Goal: Information Seeking & Learning: Learn about a topic

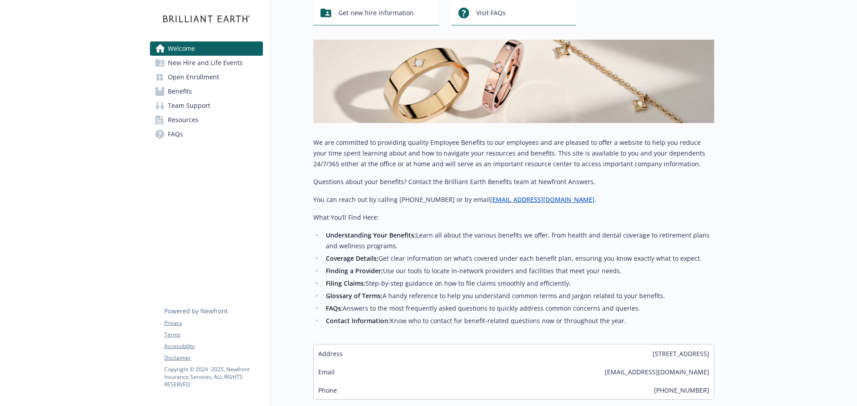
scroll to position [154, 0]
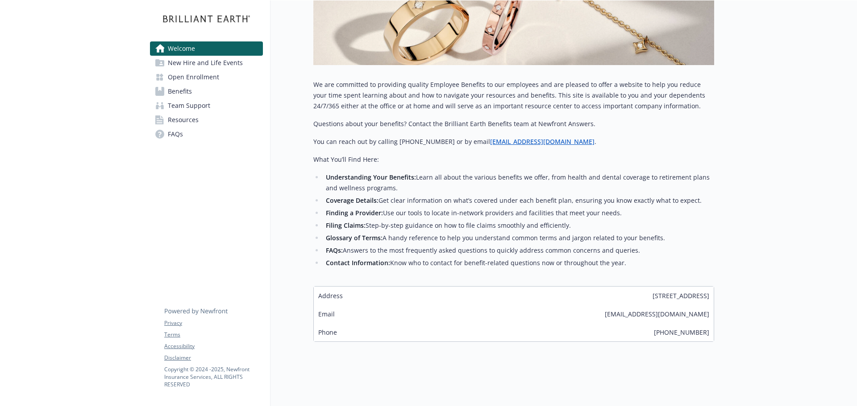
click at [180, 105] on span "Team Support" at bounding box center [189, 106] width 42 height 14
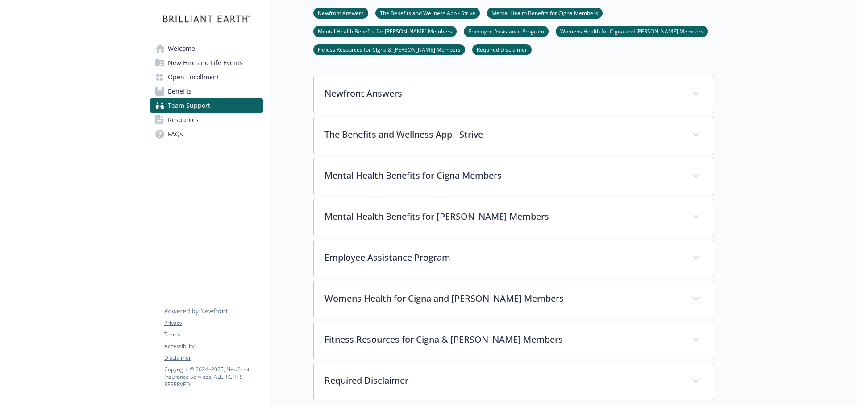
scroll to position [134, 0]
click at [212, 95] on link "Benefits" at bounding box center [206, 91] width 113 height 14
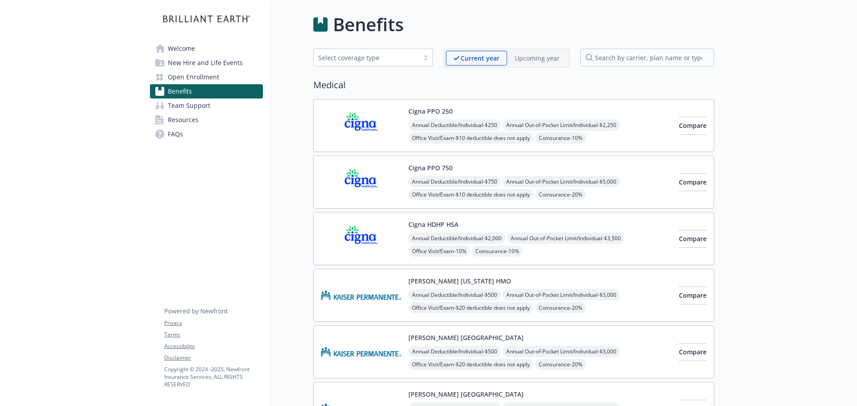
click at [632, 139] on div "Annual Deductible/Individual - $250 Annual Out-of-Pocket Limit/Individual - $2,…" at bounding box center [539, 158] width 263 height 76
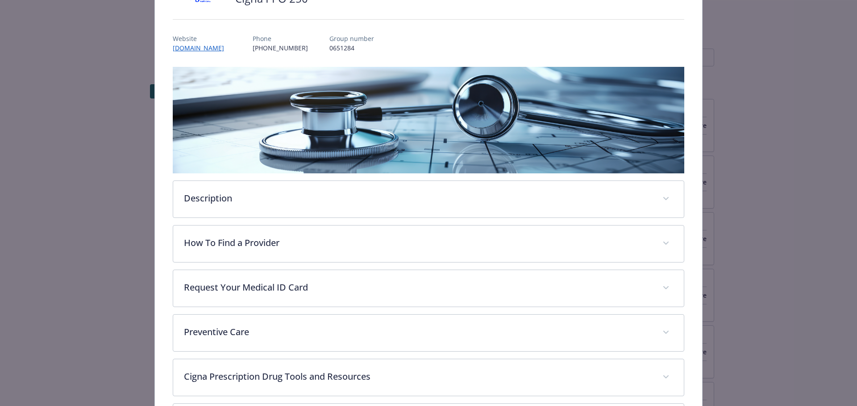
scroll to position [116, 0]
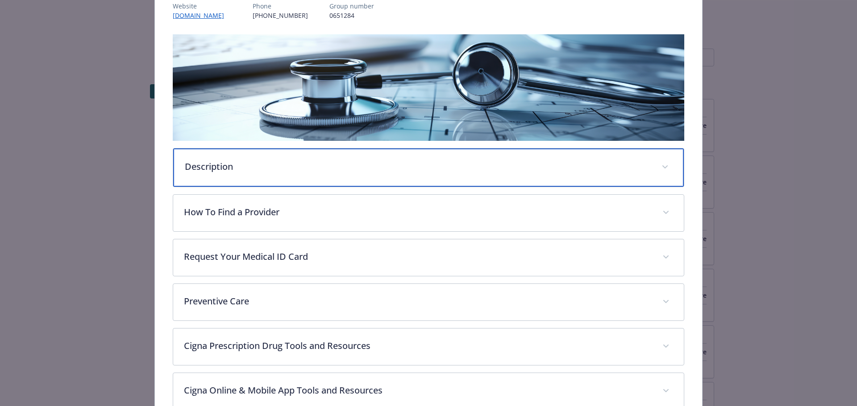
click at [572, 160] on p "Description" at bounding box center [418, 166] width 466 height 13
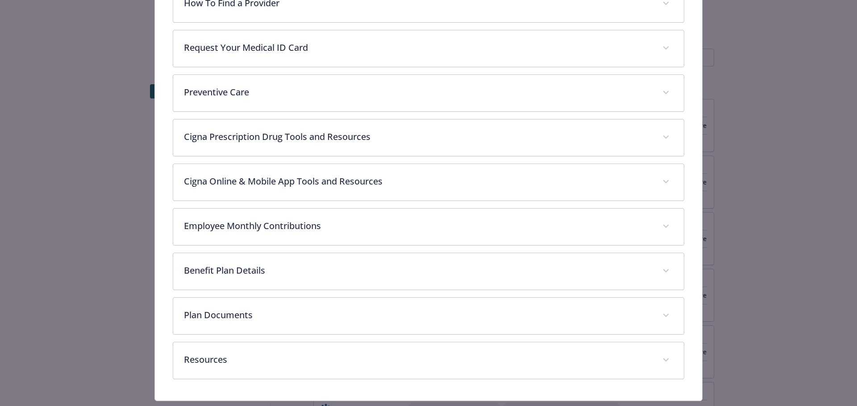
scroll to position [607, 0]
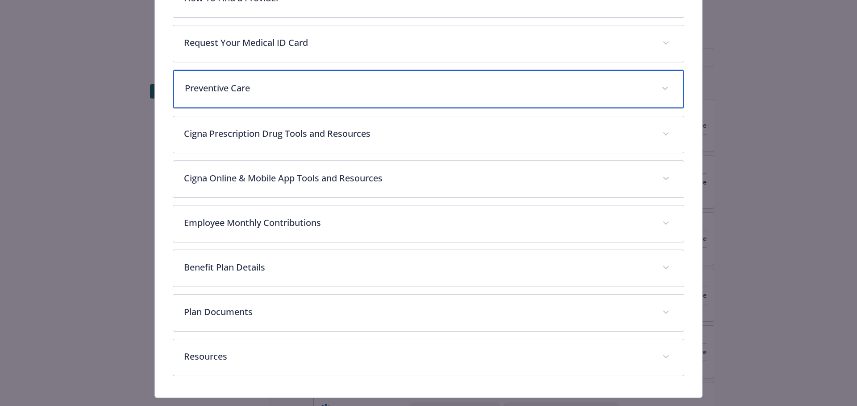
click at [526, 75] on div "Preventive Care" at bounding box center [428, 89] width 511 height 38
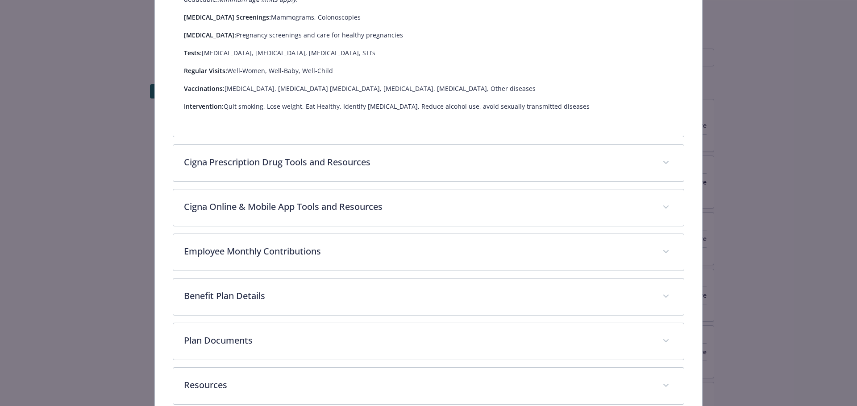
scroll to position [787, 0]
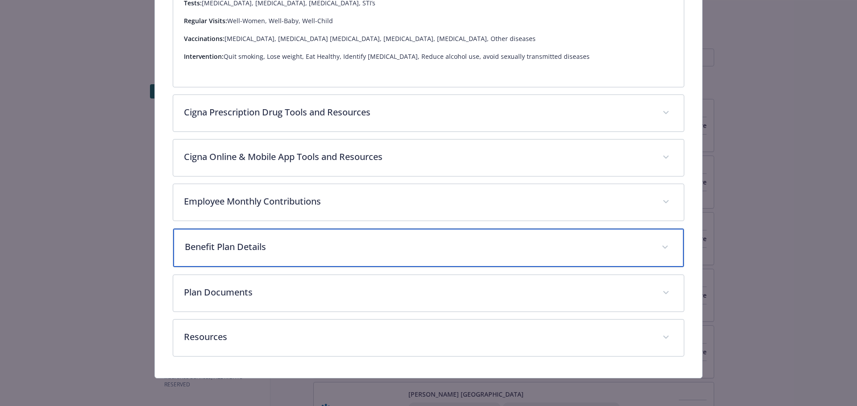
click at [468, 249] on p "Benefit Plan Details" at bounding box center [418, 246] width 466 height 13
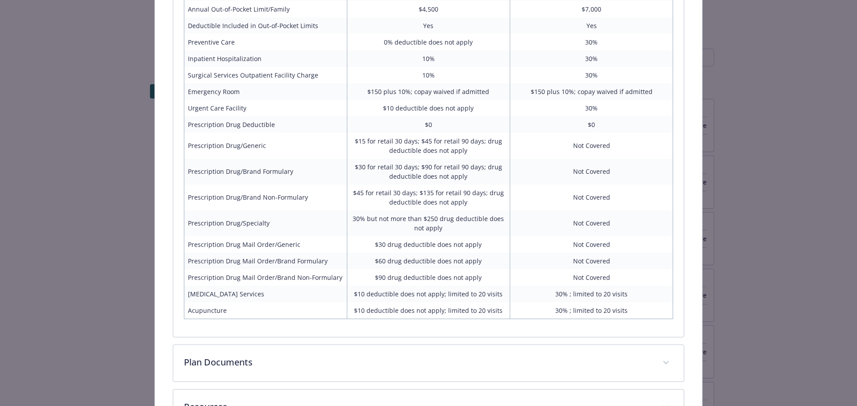
scroll to position [1247, 0]
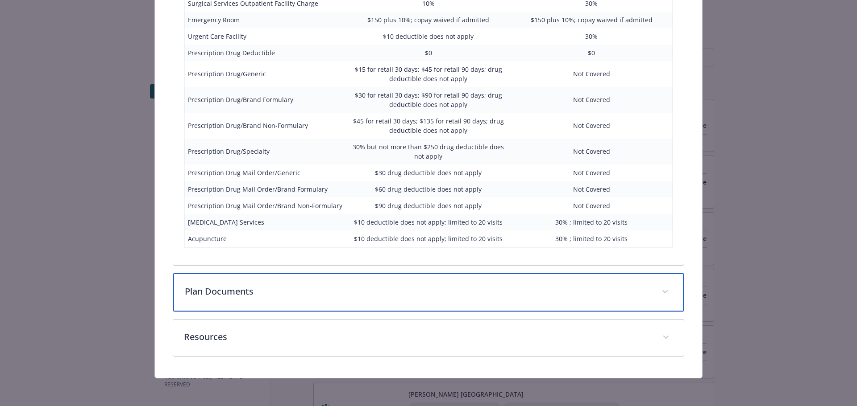
click at [497, 304] on div "Plan Documents" at bounding box center [428, 292] width 511 height 38
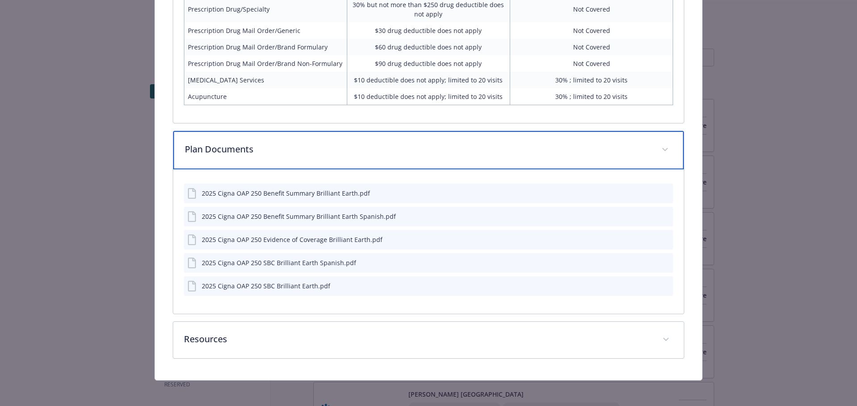
scroll to position [1392, 0]
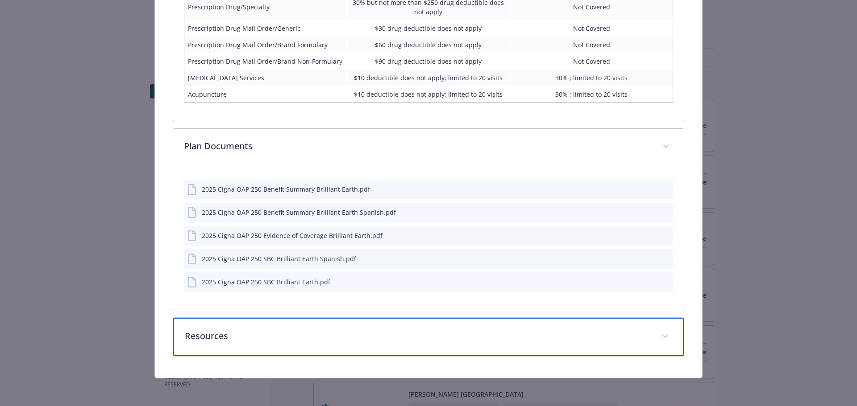
click at [461, 330] on p "Resources" at bounding box center [418, 336] width 466 height 13
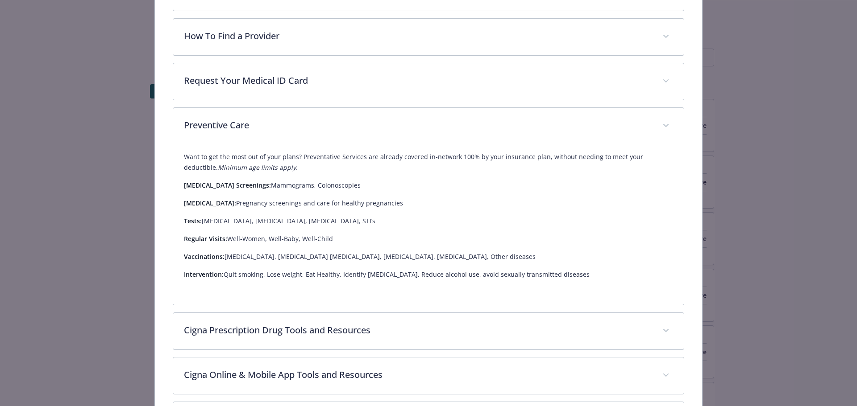
scroll to position [674, 0]
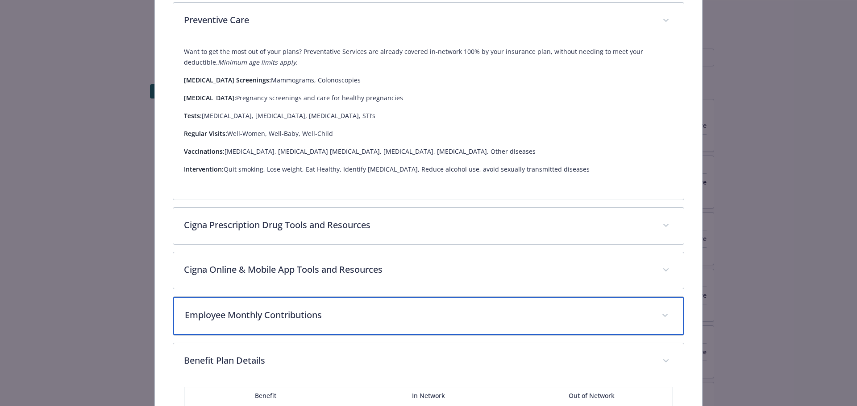
click at [480, 307] on div "Employee Monthly Contributions" at bounding box center [428, 316] width 511 height 38
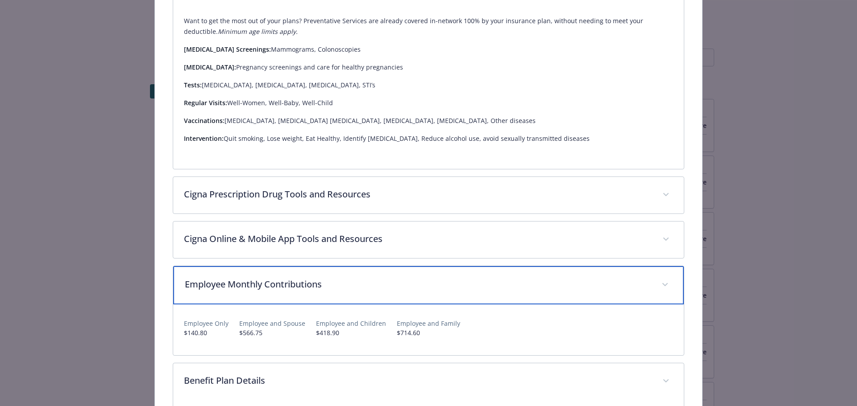
scroll to position [719, 0]
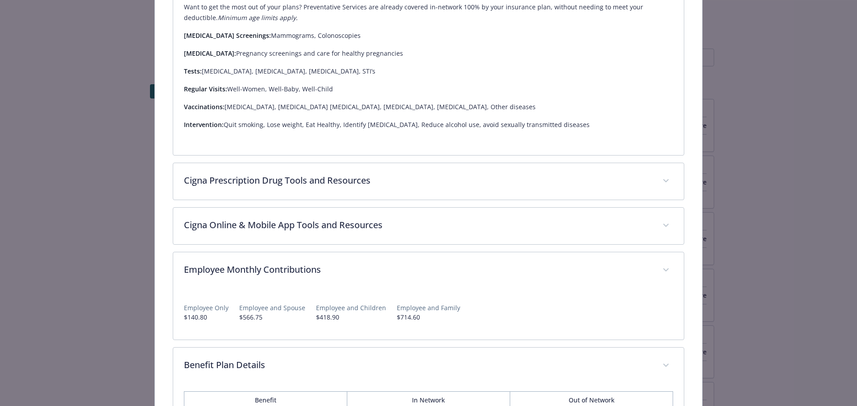
click at [777, 152] on div "Medical - Cigna PPO 250 - Medical PPO Cigna PPO 250 Website [DOMAIN_NAME] Phone…" at bounding box center [428, 203] width 857 height 406
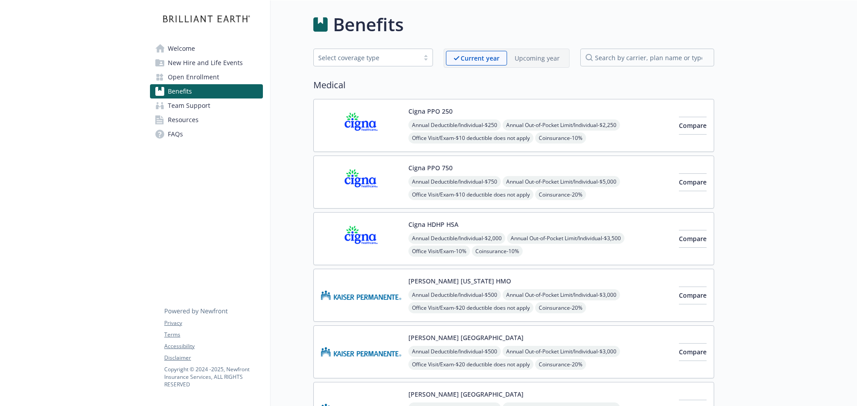
click at [624, 223] on div "Cigna HDHP HSA Annual Deductible/Individual - $2,000 Annual Out-of-Pocket Limit…" at bounding box center [539, 239] width 263 height 38
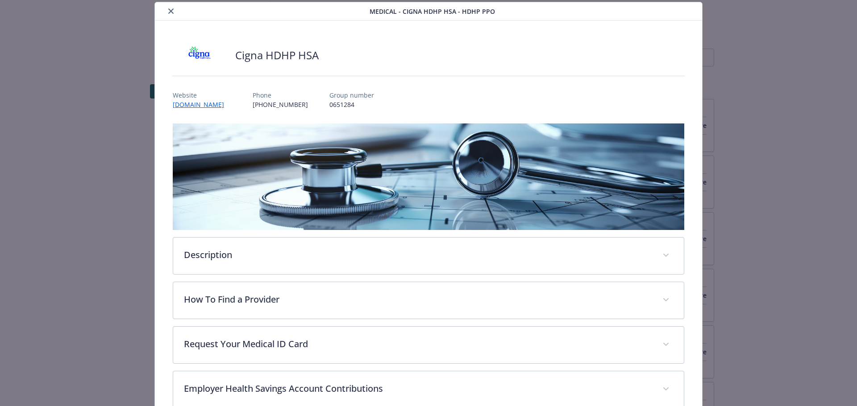
scroll to position [294, 0]
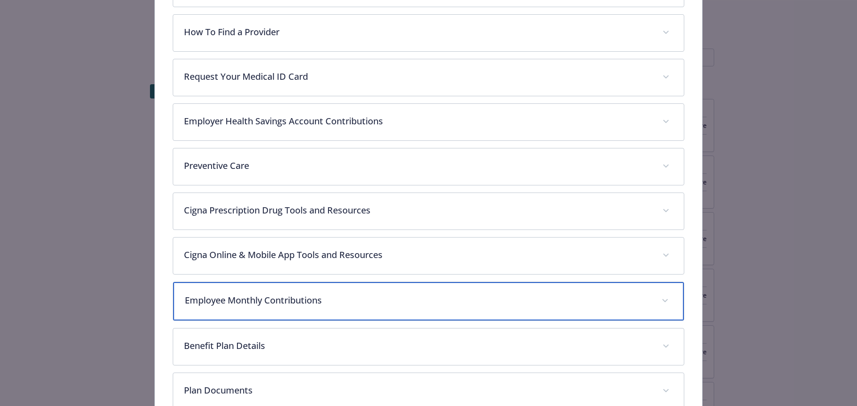
click at [488, 298] on p "Employee Monthly Contributions" at bounding box center [418, 300] width 466 height 13
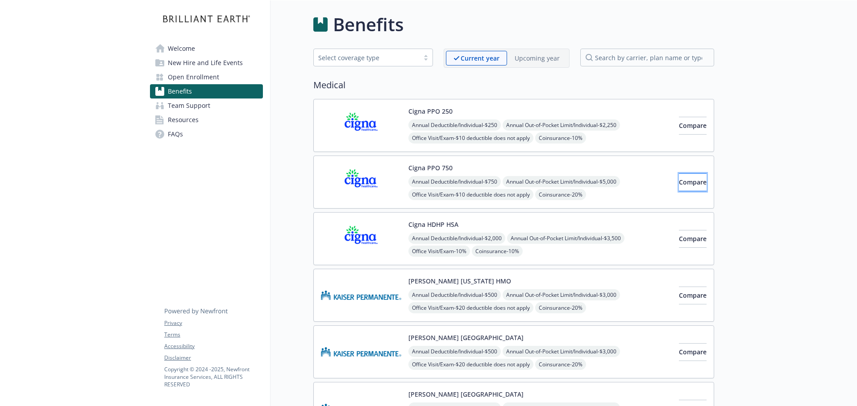
click at [679, 182] on span "Compare" at bounding box center [693, 182] width 28 height 8
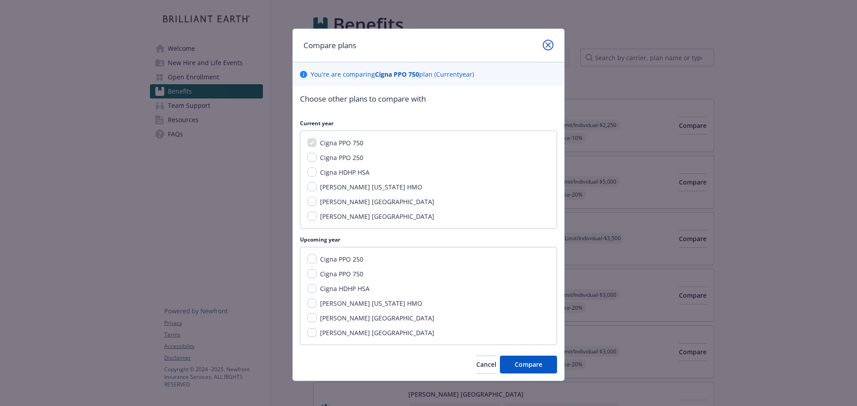
drag, startPoint x: 544, startPoint y: 44, endPoint x: 554, endPoint y: 54, distance: 13.6
click at [545, 45] on icon "close" at bounding box center [547, 44] width 5 height 5
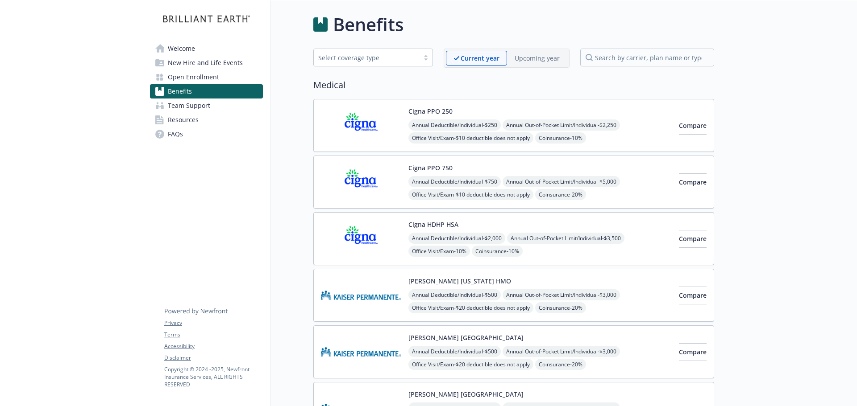
click at [640, 167] on div "Cigna PPO 750 Annual Deductible/Individual - $750 Annual Out-of-Pocket Limit/In…" at bounding box center [539, 182] width 263 height 38
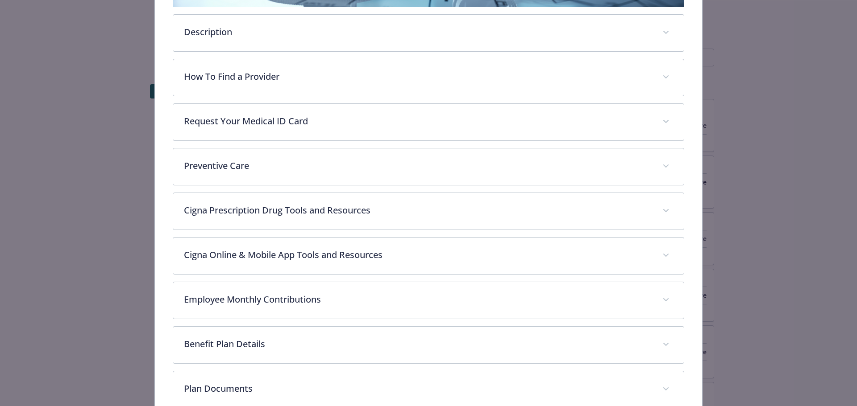
scroll to position [339, 0]
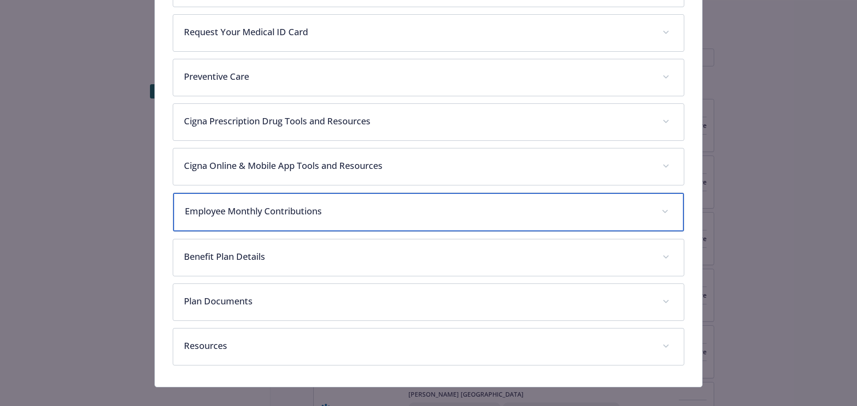
click at [369, 222] on div "Employee Monthly Contributions" at bounding box center [428, 212] width 511 height 38
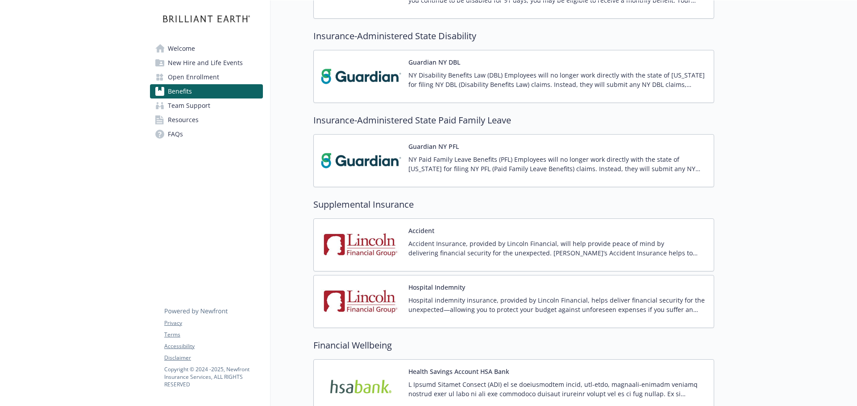
scroll to position [982, 0]
click at [211, 76] on span "Open Enrollment" at bounding box center [193, 77] width 51 height 14
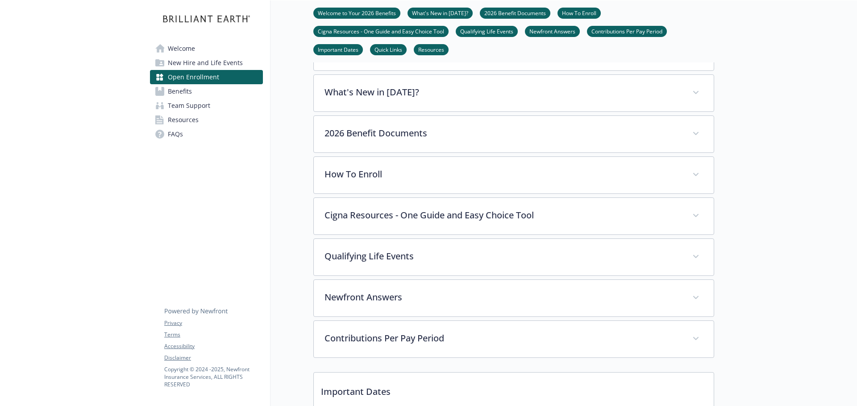
scroll to position [306, 0]
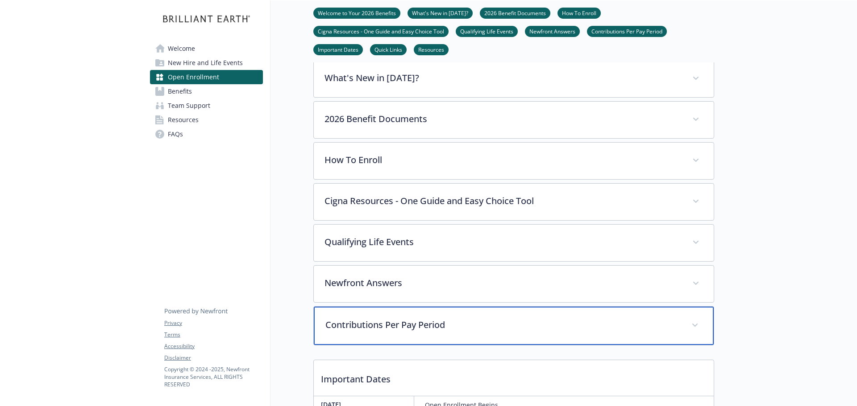
drag, startPoint x: 634, startPoint y: 353, endPoint x: 659, endPoint y: 308, distance: 51.6
click at [634, 332] on p "Contributions Per Pay Period" at bounding box center [502, 325] width 355 height 13
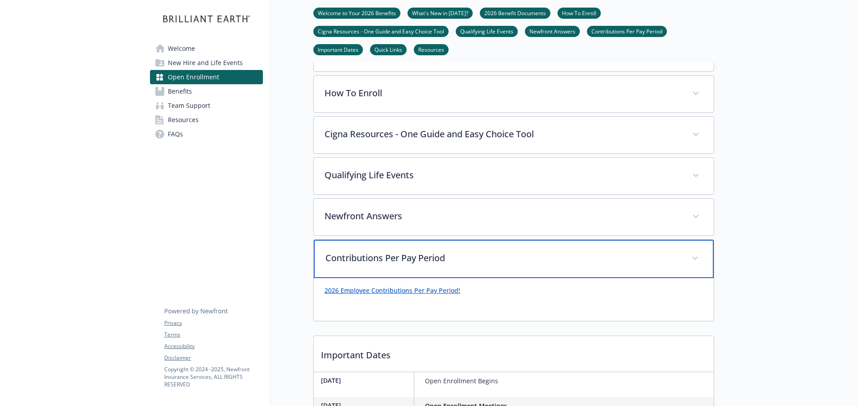
scroll to position [440, 0]
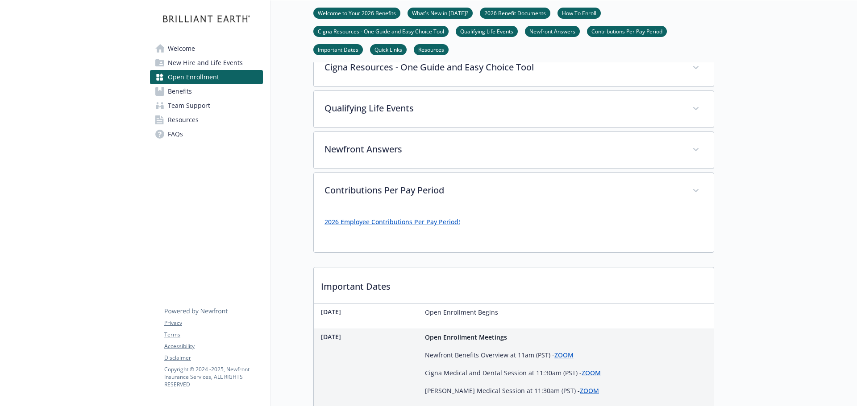
click at [446, 226] on link "2026 Employee Contributions Per Pay Period!" at bounding box center [392, 222] width 136 height 8
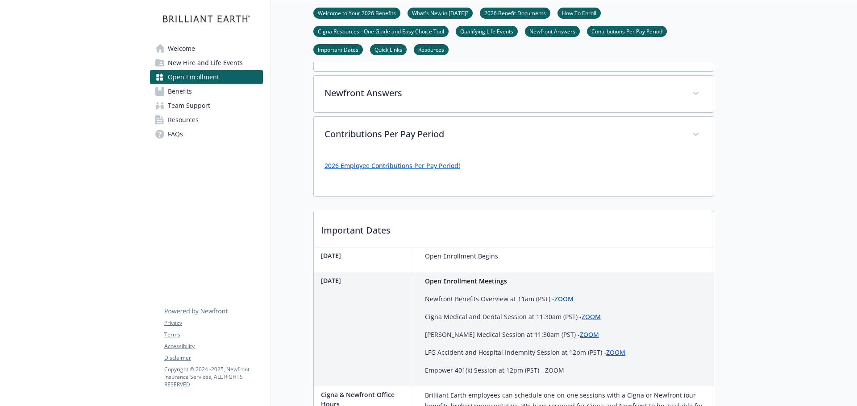
scroll to position [529, 0]
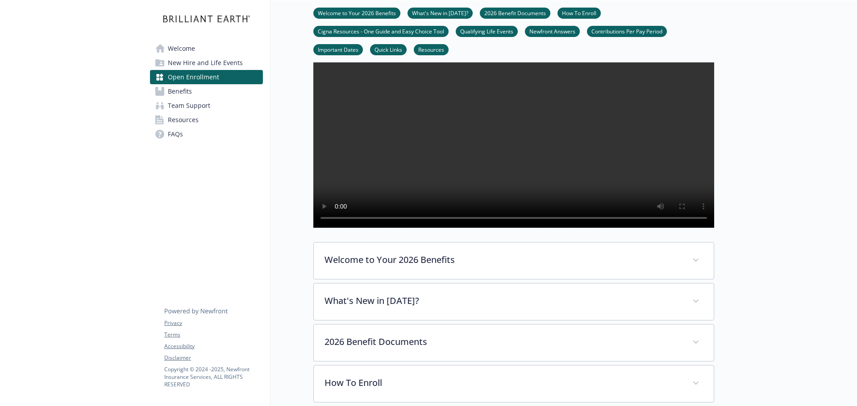
click at [215, 131] on link "FAQs" at bounding box center [206, 134] width 113 height 14
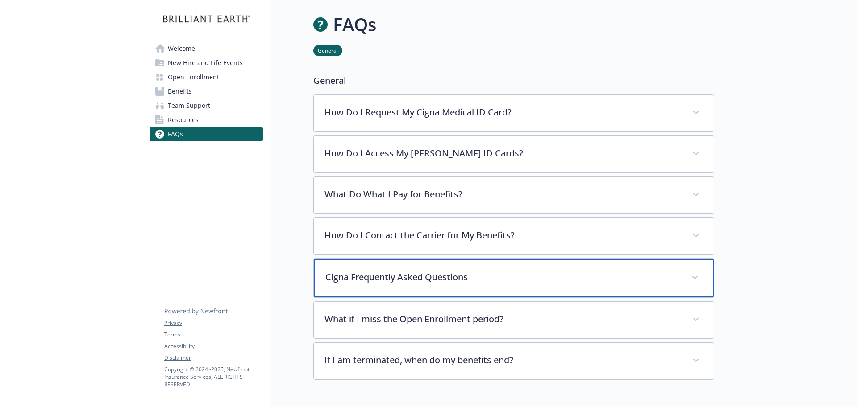
click at [642, 270] on div "Cigna Frequently Asked Questions" at bounding box center [514, 278] width 400 height 38
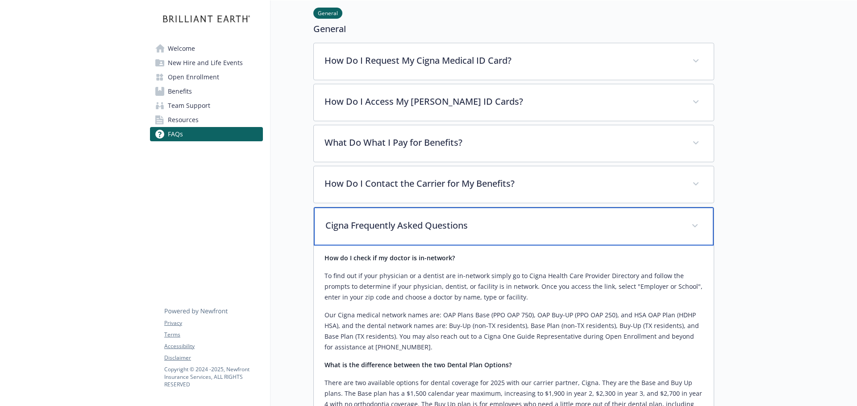
scroll to position [178, 0]
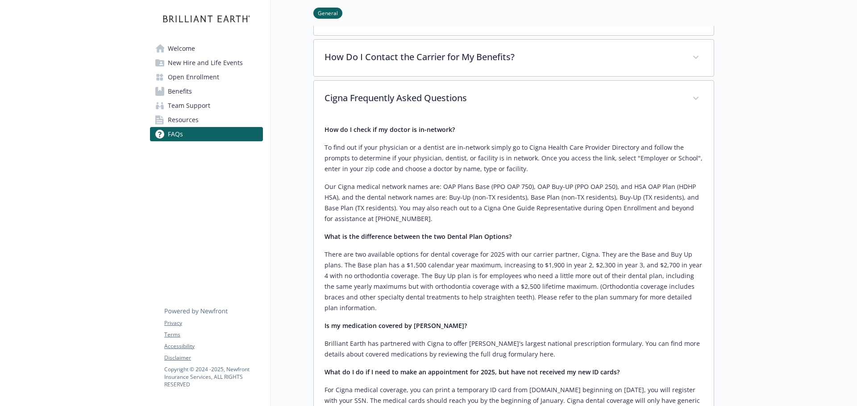
click at [196, 62] on span "New Hire and Life Events" at bounding box center [205, 63] width 75 height 14
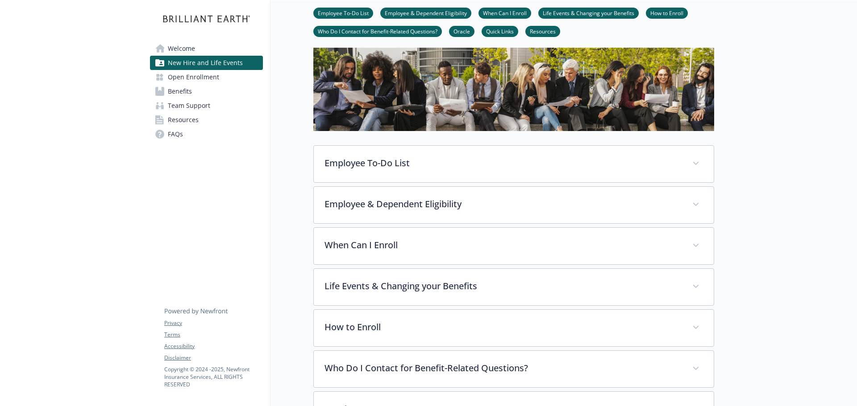
scroll to position [327, 0]
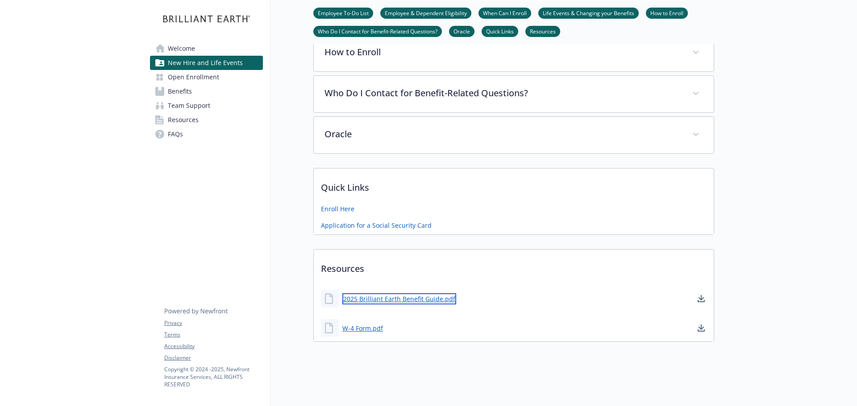
click at [398, 294] on link "2025 Brilliant Earth Benefit Guide.pdf" at bounding box center [399, 299] width 114 height 11
